Goal: Book appointment/travel/reservation

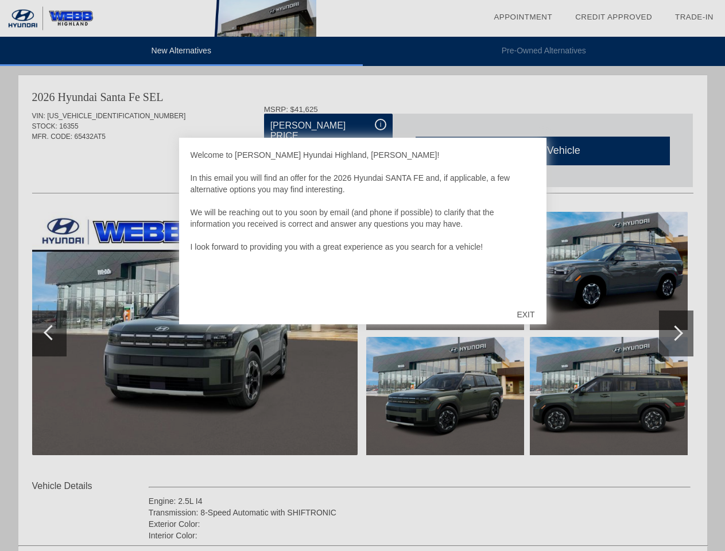
click at [523, 17] on link "Appointment" at bounding box center [523, 17] width 59 height 9
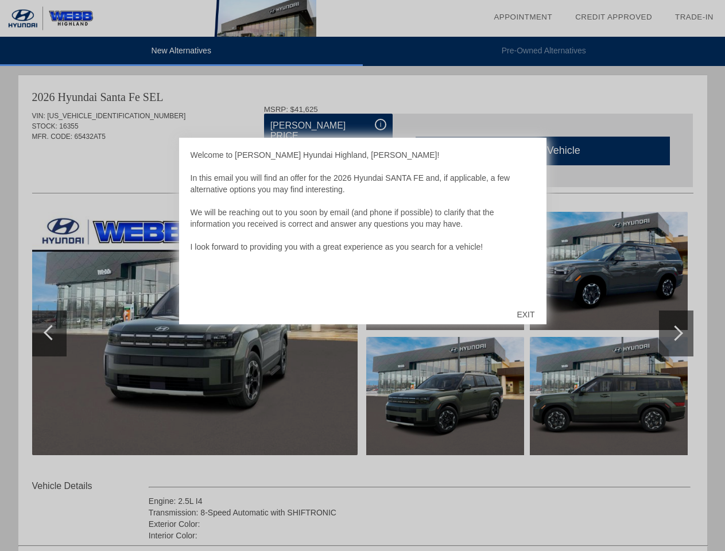
click at [525, 314] on div "EXIT" at bounding box center [525, 314] width 41 height 34
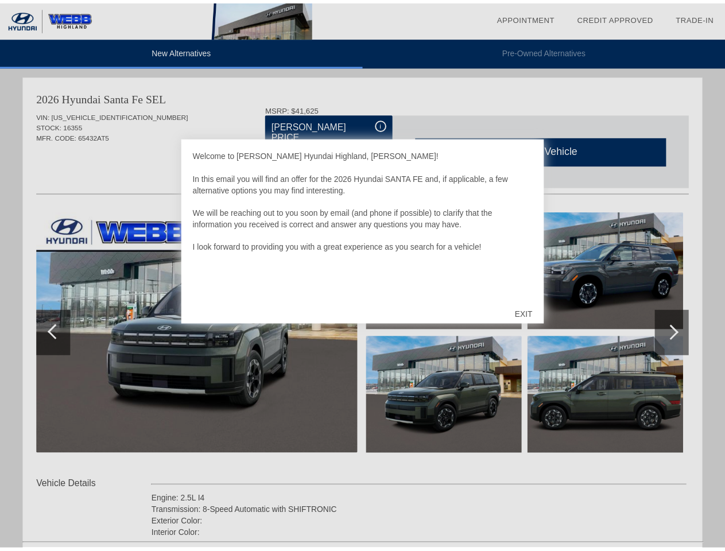
scroll to position [534, 0]
